Goal: Manage account settings

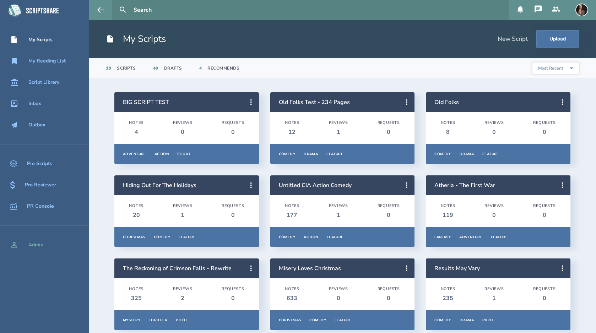
click at [33, 242] on div "Admin" at bounding box center [35, 245] width 15 height 6
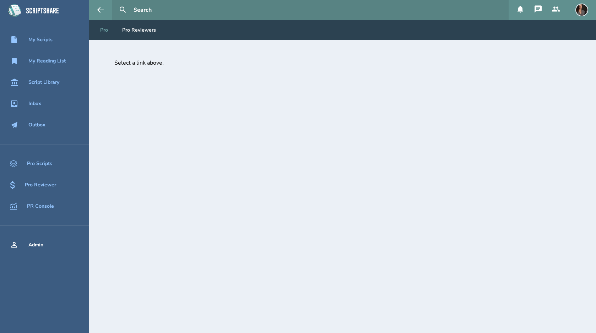
click at [103, 30] on link "Pro" at bounding box center [103, 30] width 19 height 20
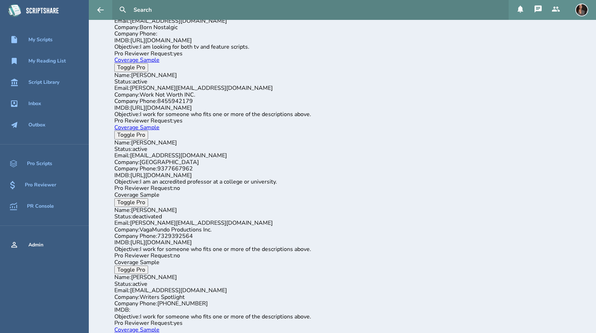
scroll to position [3311, 0]
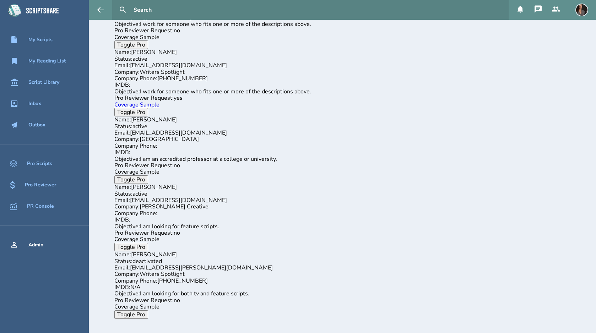
click at [136, 315] on button "Toggle Pro" at bounding box center [131, 314] width 34 height 9
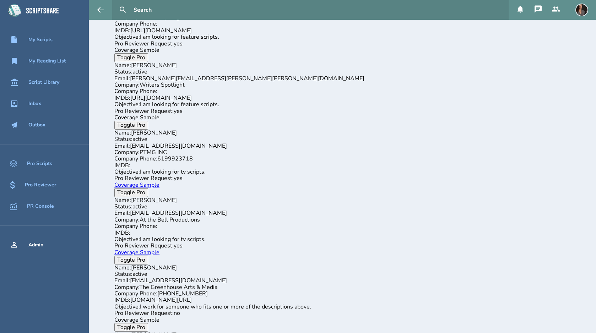
scroll to position [0, 0]
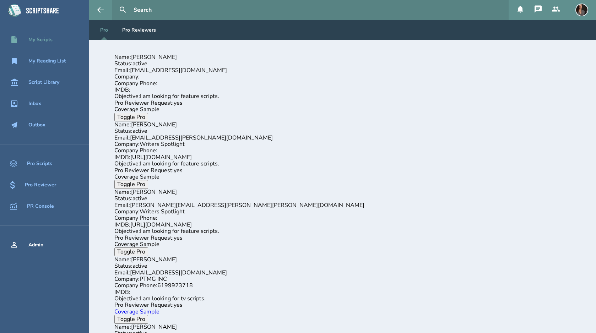
click at [50, 42] on div "My Scripts" at bounding box center [40, 40] width 24 height 6
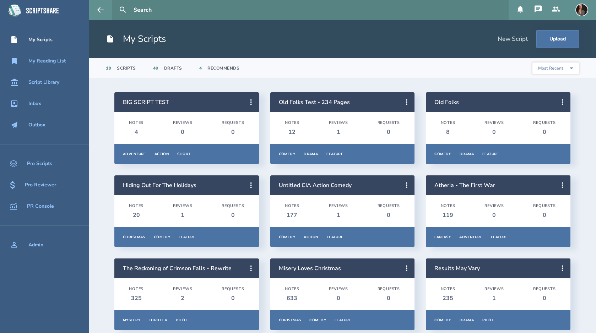
click at [41, 39] on div "My Scripts" at bounding box center [40, 40] width 24 height 6
